Goal: Transaction & Acquisition: Purchase product/service

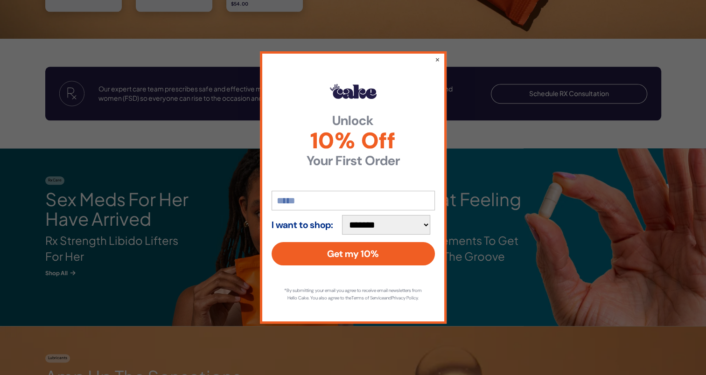
scroll to position [1073, 0]
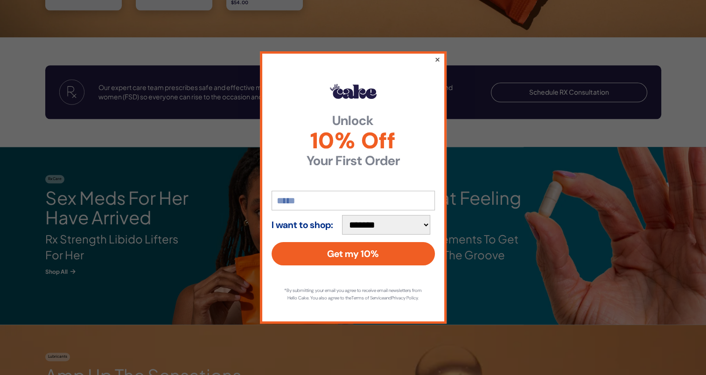
click at [436, 55] on button "×" at bounding box center [437, 59] width 6 height 11
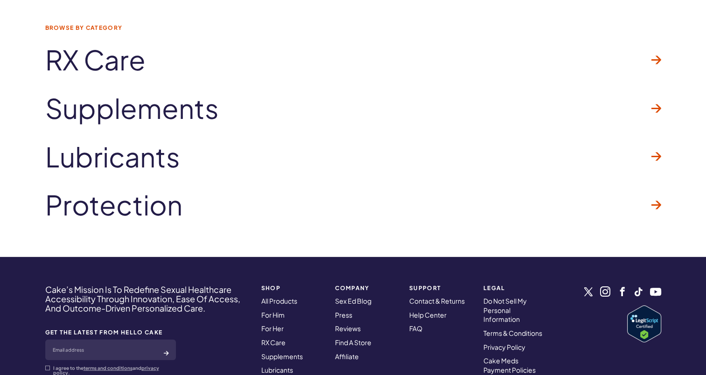
scroll to position [2798, 0]
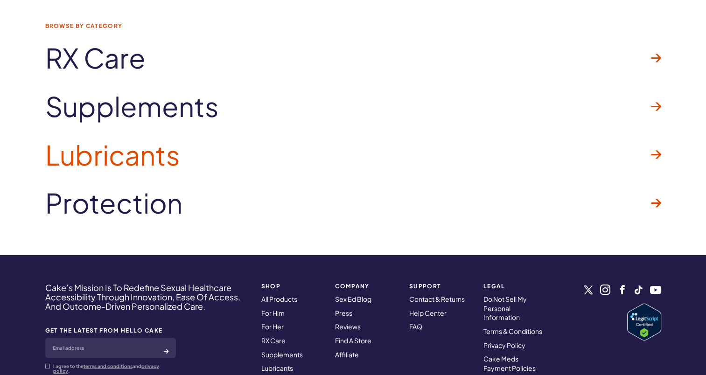
click at [101, 153] on span "Lubricants" at bounding box center [112, 155] width 135 height 30
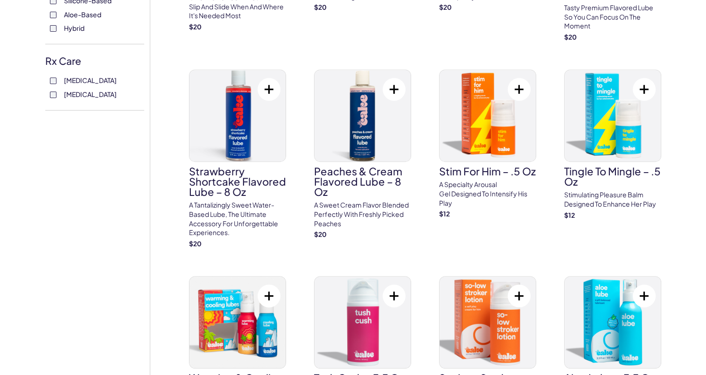
scroll to position [466, 0]
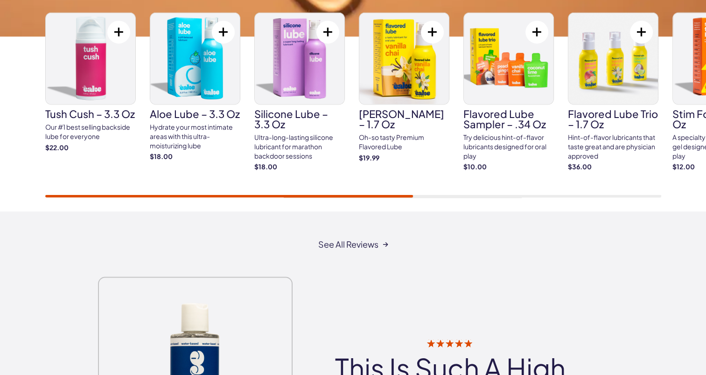
scroll to position [1539, 0]
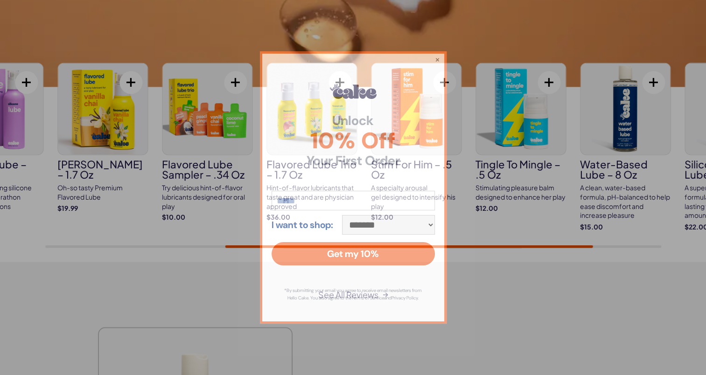
click at [282, 150] on body "**********" at bounding box center [353, 134] width 706 height 3346
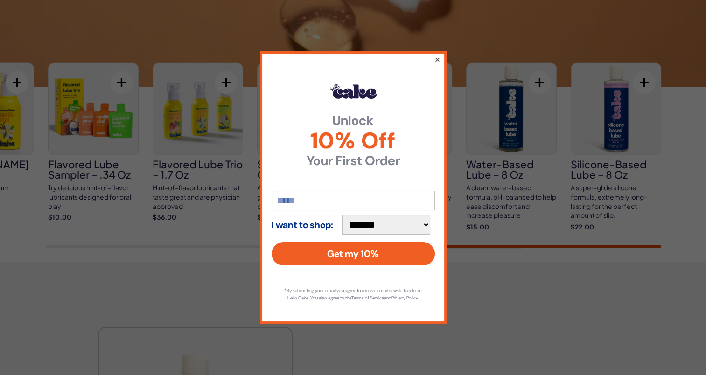
click at [440, 54] on button "×" at bounding box center [437, 59] width 6 height 11
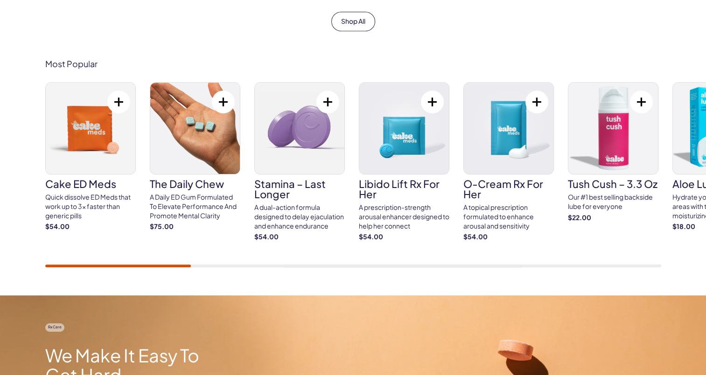
scroll to position [513, 0]
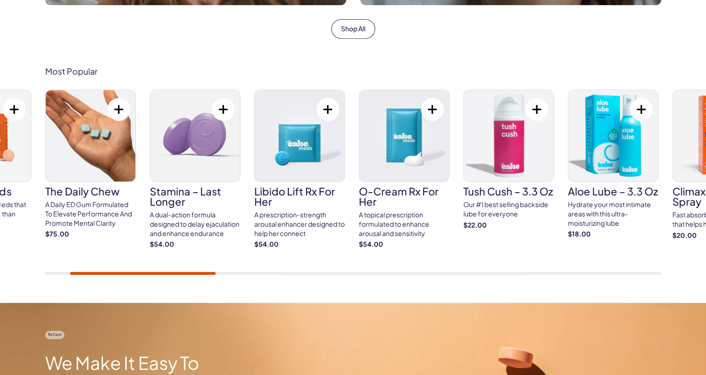
click at [513, 162] on img at bounding box center [509, 135] width 90 height 91
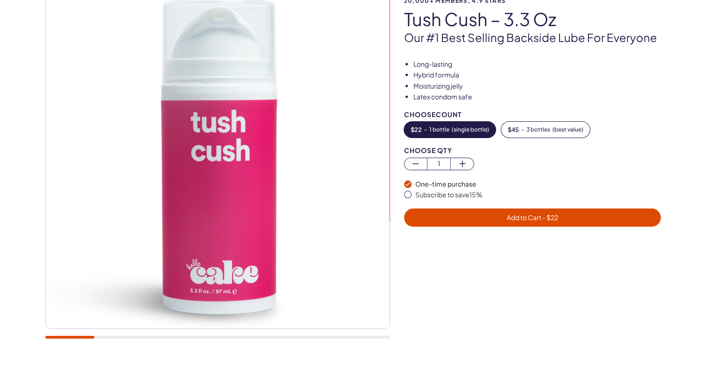
scroll to position [93, 0]
